Goal: Information Seeking & Learning: Find specific fact

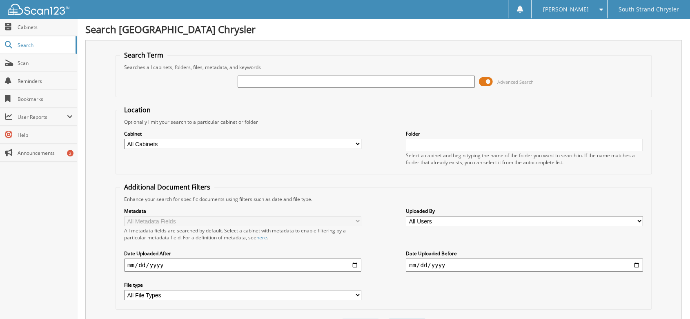
click at [481, 81] on span at bounding box center [486, 82] width 14 height 12
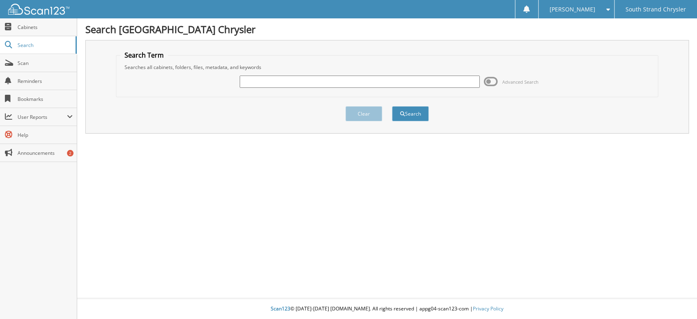
click at [270, 80] on input "text" at bounding box center [360, 82] width 240 height 12
type input "COURTESY DELIVERY"
click at [408, 106] on button "Search" at bounding box center [410, 113] width 37 height 15
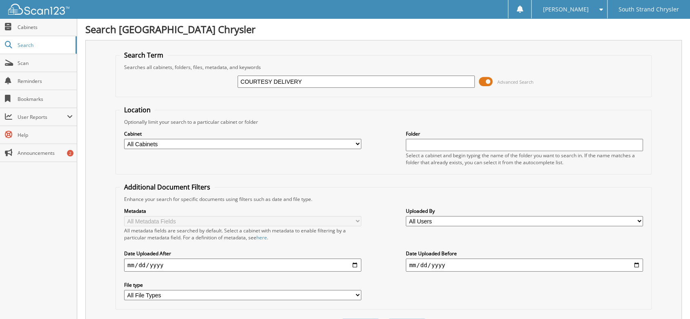
drag, startPoint x: 485, startPoint y: 79, endPoint x: 476, endPoint y: 82, distance: 10.2
click at [485, 80] on span at bounding box center [486, 82] width 14 height 12
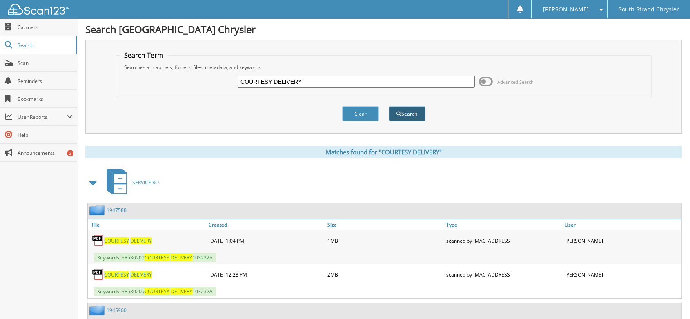
click at [403, 110] on button "Search" at bounding box center [407, 113] width 37 height 15
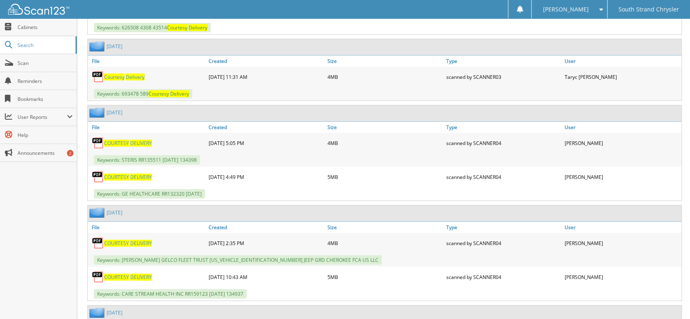
scroll to position [2858, 0]
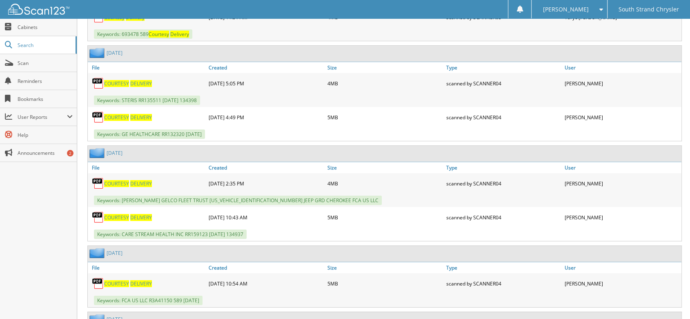
click at [107, 280] on span "COURTESY" at bounding box center [116, 283] width 25 height 7
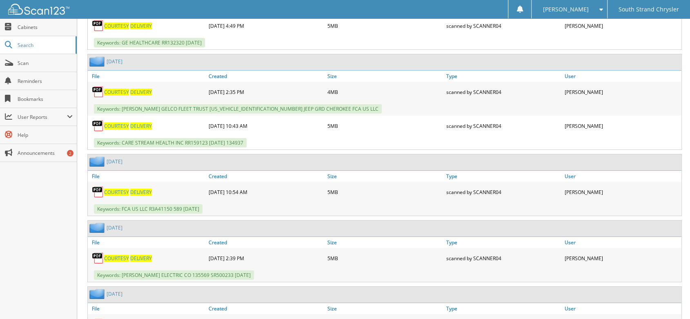
scroll to position [2994, 0]
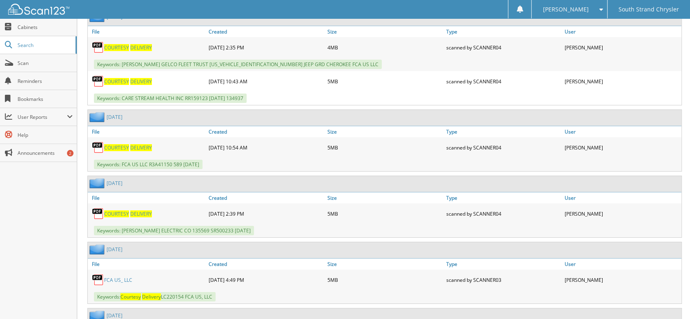
click at [119, 276] on link "FCA US_ LLC" at bounding box center [118, 279] width 28 height 7
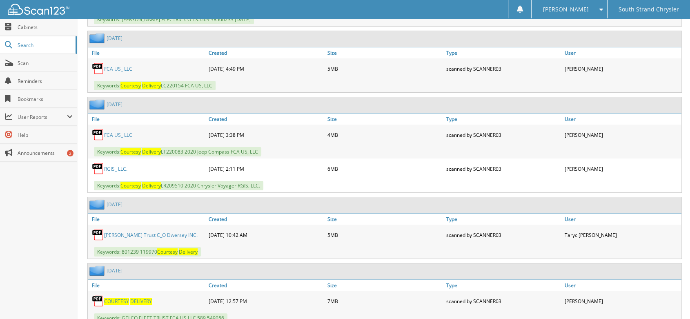
scroll to position [3221, 0]
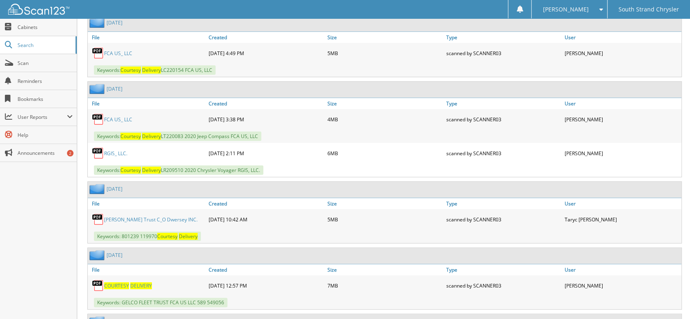
click at [116, 282] on span "COURTESY" at bounding box center [116, 285] width 25 height 7
click at [101, 279] on img at bounding box center [98, 285] width 12 height 12
